Goal: Information Seeking & Learning: Stay updated

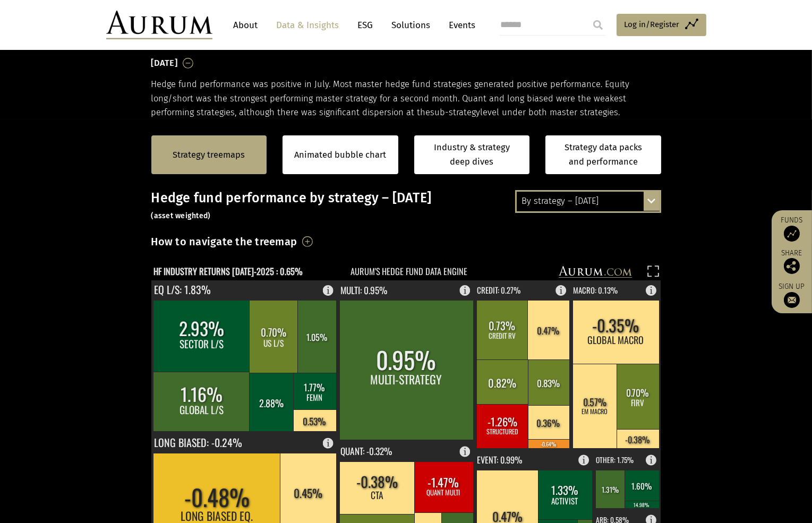
scroll to position [161, 0]
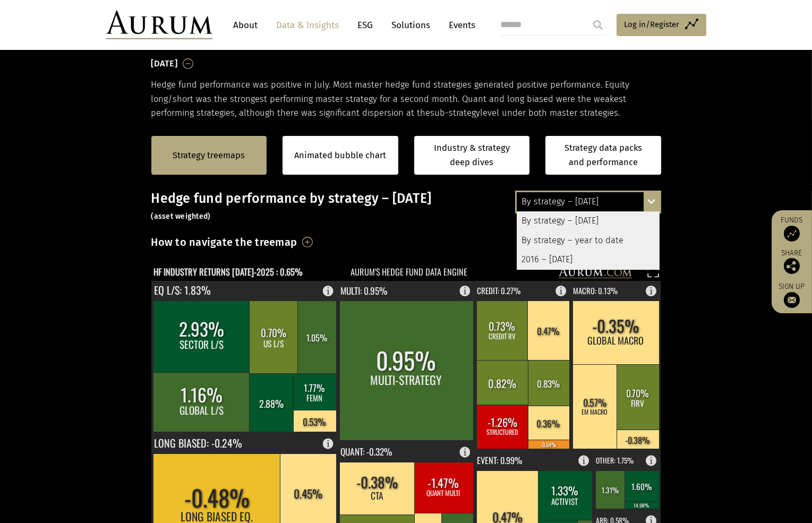
scroll to position [161, 0]
click at [586, 241] on div "By strategy – year to date" at bounding box center [588, 240] width 143 height 19
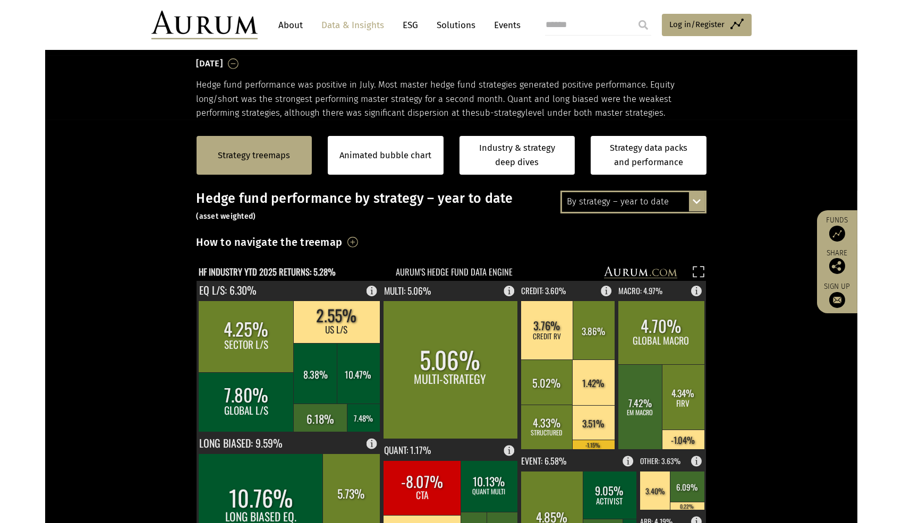
scroll to position [290, 0]
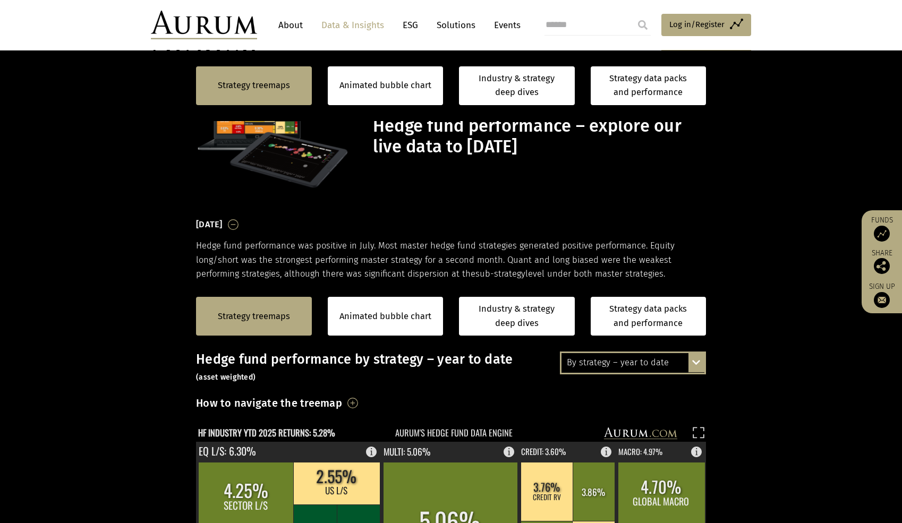
scroll to position [290, 0]
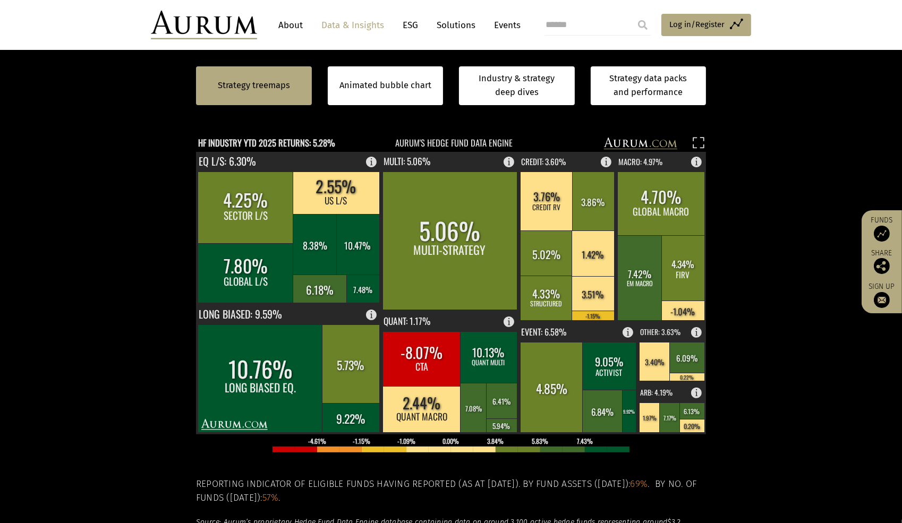
click at [115, 381] on section "Strategy treemaps Animated bubble chart Industry & strategy deep dives Strategy…" at bounding box center [451, 323] width 902 height 664
